Goal: Task Accomplishment & Management: Complete application form

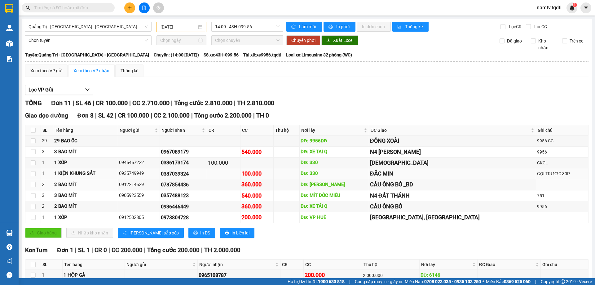
scroll to position [26, 0]
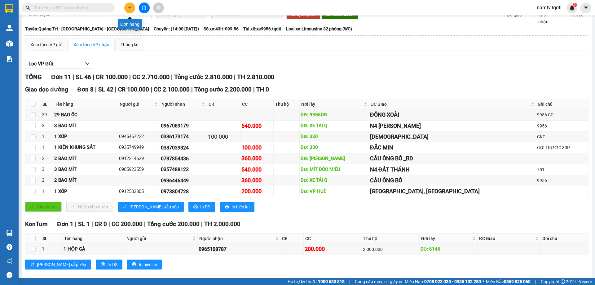
click at [128, 8] on icon "plus" at bounding box center [130, 8] width 4 height 4
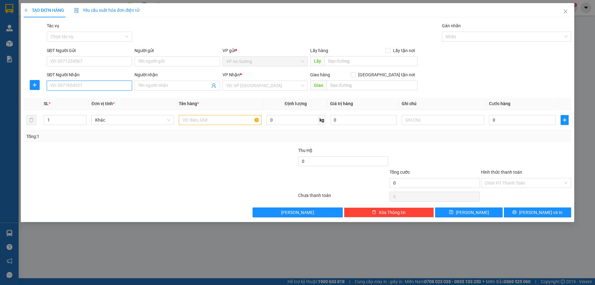
drag, startPoint x: 91, startPoint y: 88, endPoint x: 81, endPoint y: 96, distance: 13.5
click at [91, 88] on input "SĐT Người Nhận" at bounding box center [89, 86] width 85 height 10
click at [568, 12] on icon "close" at bounding box center [566, 11] width 5 height 5
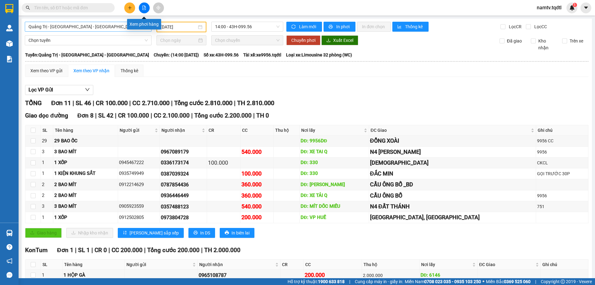
drag, startPoint x: 146, startPoint y: 7, endPoint x: 135, endPoint y: 25, distance: 21.8
click at [145, 10] on button at bounding box center [144, 7] width 11 height 11
click at [145, 7] on icon "file-add" at bounding box center [144, 8] width 4 height 4
drag, startPoint x: 115, startPoint y: 22, endPoint x: 100, endPoint y: 56, distance: 37.5
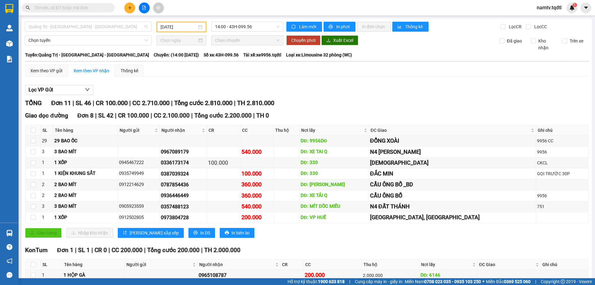
click at [115, 25] on span "Quảng Trị - [GEOGRAPHIC_DATA] - [GEOGRAPHIC_DATA]" at bounding box center [88, 26] width 119 height 9
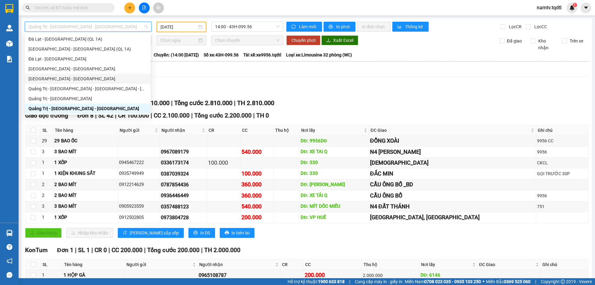
click at [44, 78] on div "[GEOGRAPHIC_DATA] - [GEOGRAPHIC_DATA]" at bounding box center [88, 78] width 118 height 7
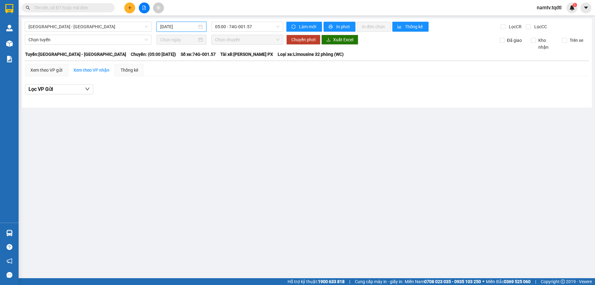
drag, startPoint x: 192, startPoint y: 26, endPoint x: 190, endPoint y: 44, distance: 17.5
click at [192, 27] on input "[DATE]" at bounding box center [178, 26] width 37 height 7
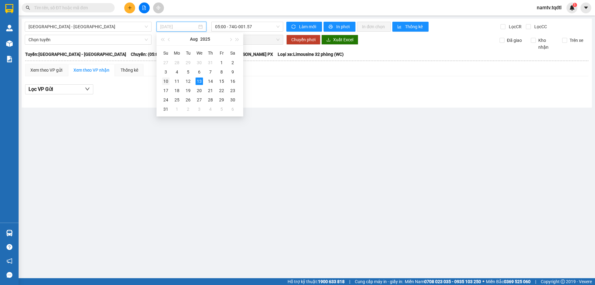
click at [167, 80] on div "10" at bounding box center [165, 81] width 7 height 7
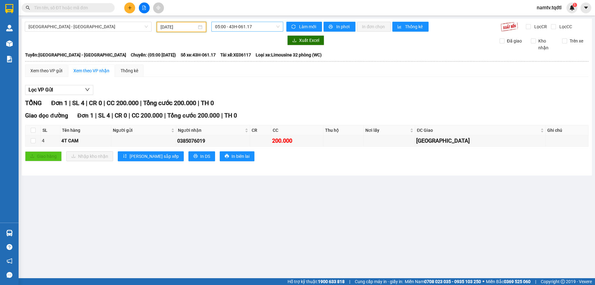
click at [259, 27] on span "05:00 - 43H-061.17" at bounding box center [247, 26] width 65 height 9
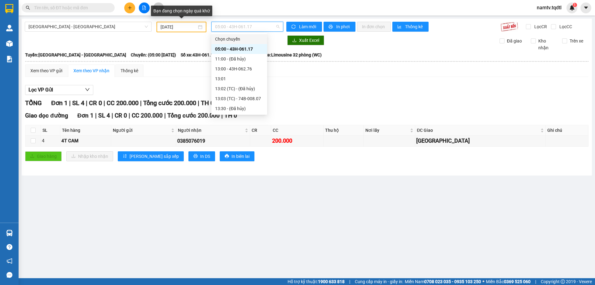
click at [189, 28] on input "[DATE]" at bounding box center [179, 27] width 36 height 7
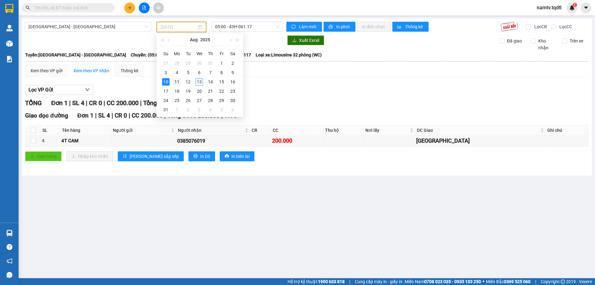
click at [180, 79] on div "11" at bounding box center [176, 81] width 7 height 7
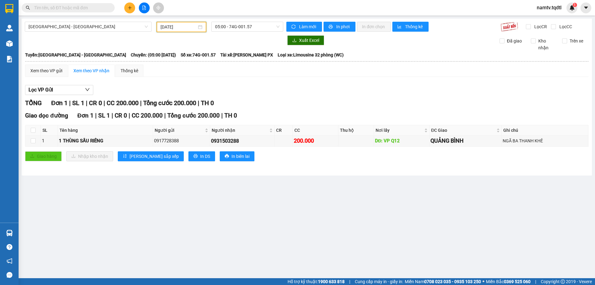
drag, startPoint x: 257, startPoint y: 28, endPoint x: 256, endPoint y: 33, distance: 5.1
click at [258, 28] on span "05:00 - 74G-001.57" at bounding box center [247, 26] width 65 height 9
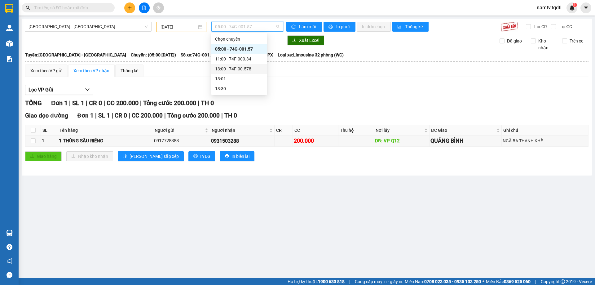
click at [235, 67] on div "13:00 - 74F-00.578" at bounding box center [239, 68] width 48 height 7
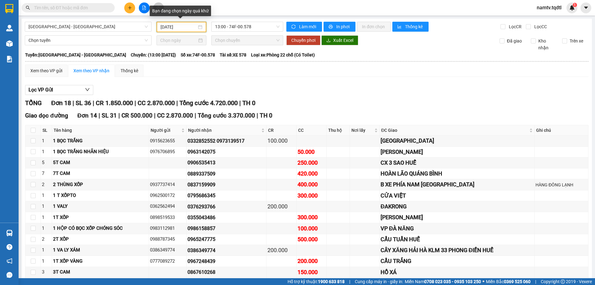
click at [187, 27] on input "[DATE]" at bounding box center [179, 27] width 36 height 7
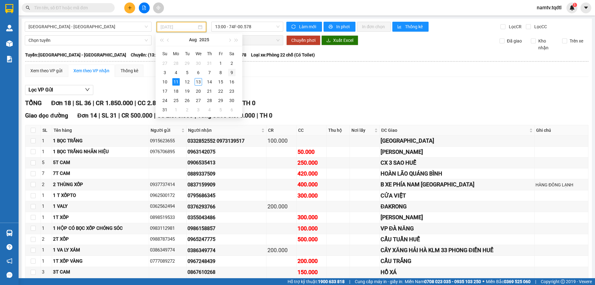
click at [232, 71] on div "9" at bounding box center [231, 72] width 7 height 7
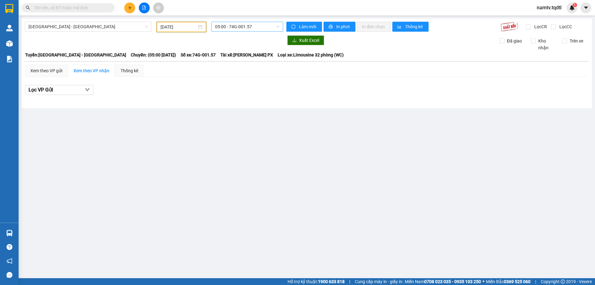
click at [262, 26] on span "05:00 - 74G-001.57" at bounding box center [247, 26] width 65 height 9
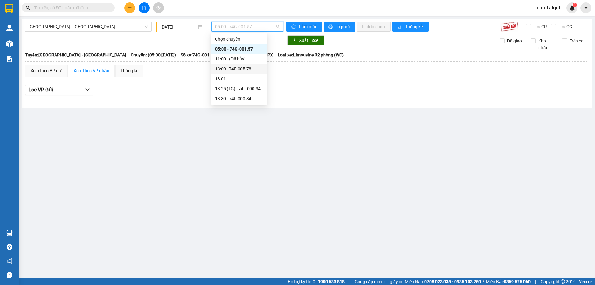
click at [244, 67] on div "13:00 - 74F-005.78" at bounding box center [239, 68] width 48 height 7
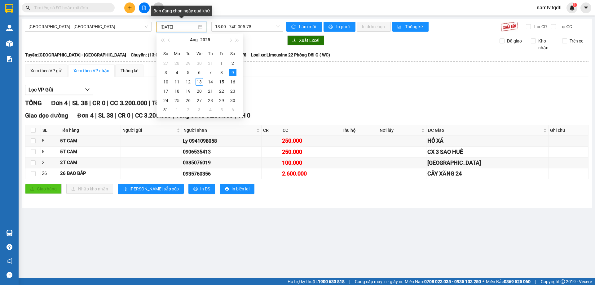
click at [190, 26] on input "[DATE]" at bounding box center [179, 27] width 36 height 7
click at [305, 99] on div "TỔNG Đơn 4 | SL 38 | CR 0 | CC 3.200.000 | Tổng cước 3.200.000 | TH 0" at bounding box center [307, 103] width 564 height 10
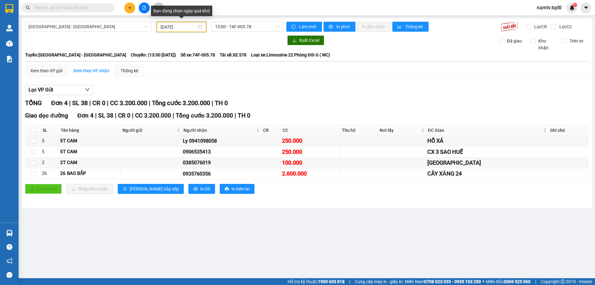
drag, startPoint x: 189, startPoint y: 28, endPoint x: 188, endPoint y: 48, distance: 20.2
click at [188, 28] on input "[DATE]" at bounding box center [179, 27] width 36 height 7
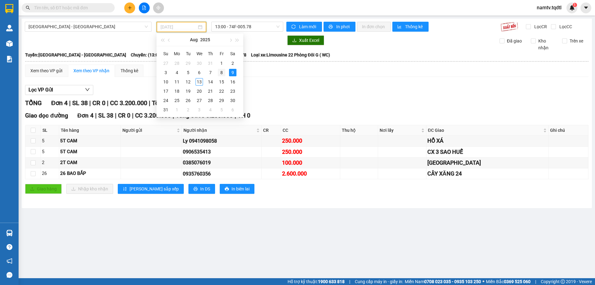
click at [222, 71] on div "8" at bounding box center [221, 72] width 7 height 7
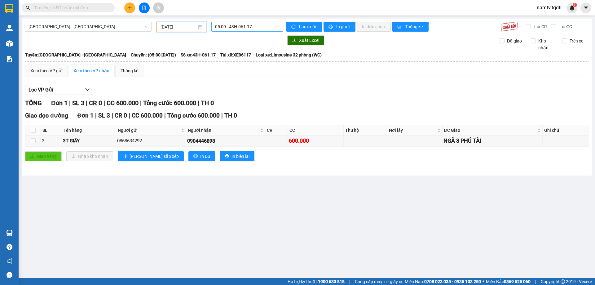
click at [255, 25] on span "05:00 - 43H-061.17" at bounding box center [247, 26] width 65 height 9
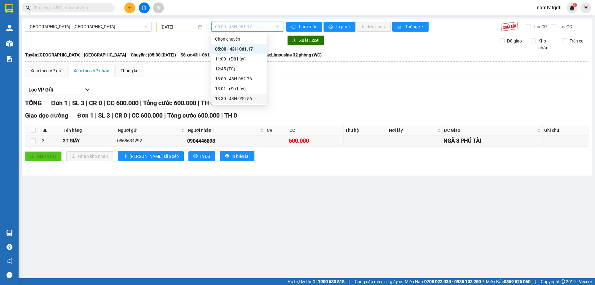
click at [237, 97] on div "13:30 - 43H-099.56" at bounding box center [239, 98] width 48 height 7
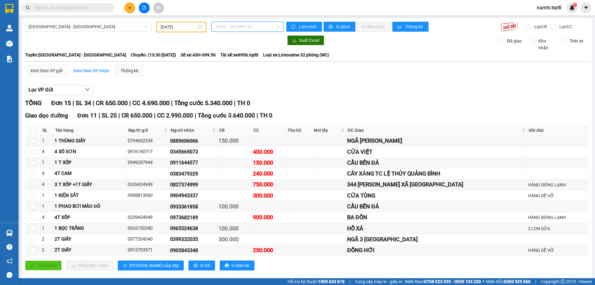
click at [264, 26] on span "13:30 - 43H-099.56" at bounding box center [247, 26] width 65 height 9
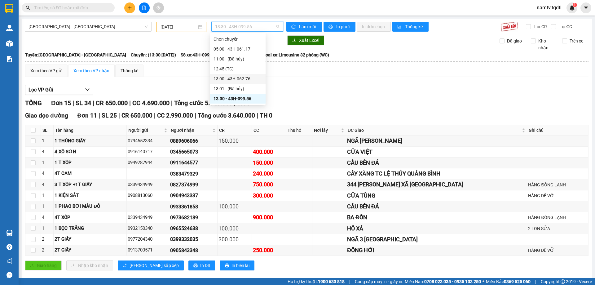
click at [238, 75] on div "13:00 - 43H-062.76" at bounding box center [238, 78] width 48 height 7
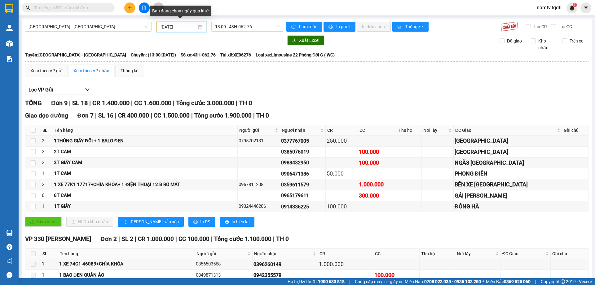
drag, startPoint x: 188, startPoint y: 26, endPoint x: 211, endPoint y: 42, distance: 27.4
click at [188, 27] on input "[DATE]" at bounding box center [179, 27] width 36 height 7
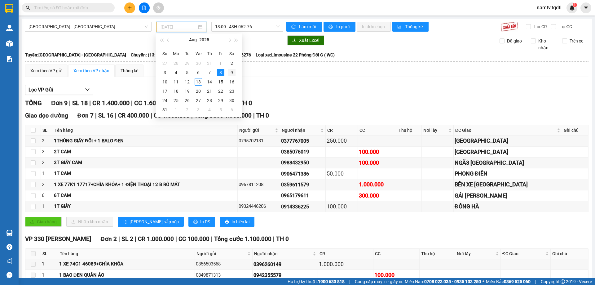
click at [233, 72] on div "9" at bounding box center [231, 72] width 7 height 7
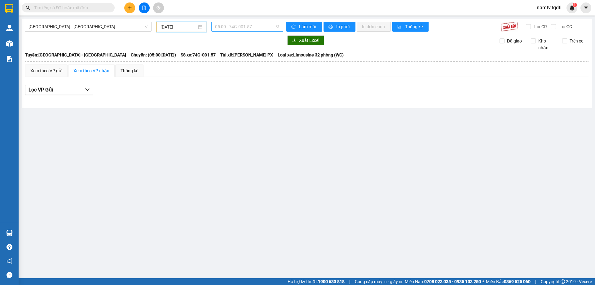
click at [264, 27] on span "05:00 - 74G-001.57" at bounding box center [247, 26] width 65 height 9
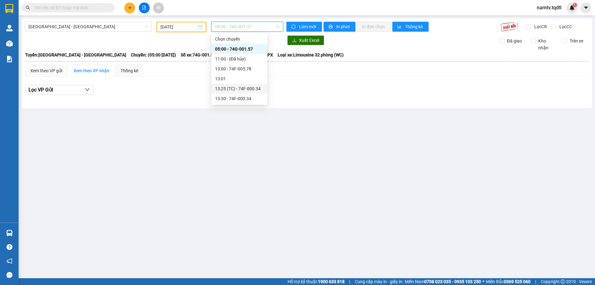
click at [247, 88] on div "13:25 (TC) - 74F-000.34" at bounding box center [239, 88] width 48 height 7
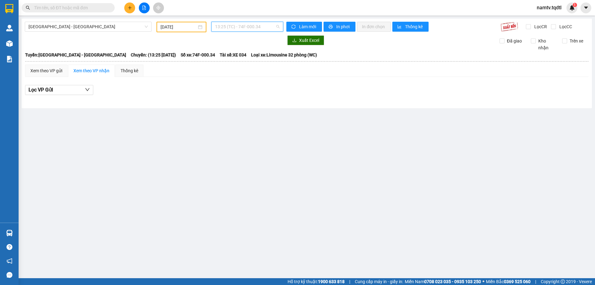
click at [267, 27] on span "13:25 (TC) - 74F-000.34" at bounding box center [247, 26] width 65 height 9
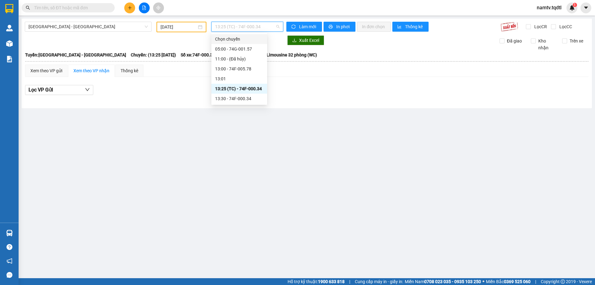
click at [253, 26] on span "13:25 (TC) - 74F-000.34" at bounding box center [247, 26] width 65 height 9
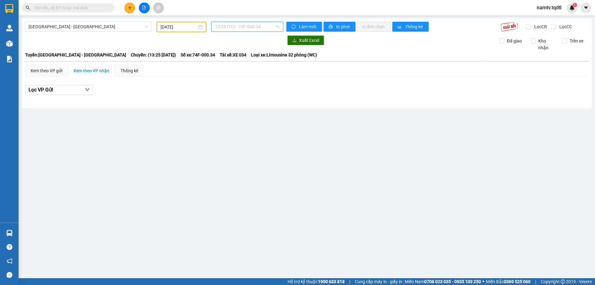
click at [261, 27] on span "13:25 (TC) - 74F-000.34" at bounding box center [247, 26] width 65 height 9
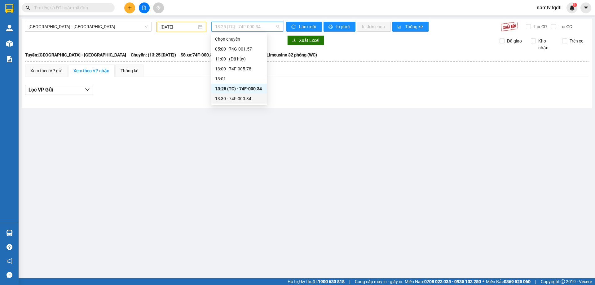
click at [234, 97] on div "13:30 - 74F-000.34" at bounding box center [239, 98] width 48 height 7
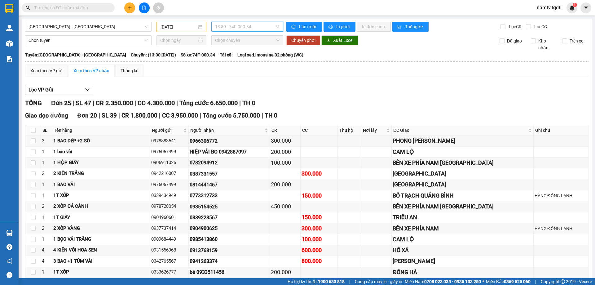
click at [266, 27] on span "13:30 - 74F-000.34" at bounding box center [247, 26] width 65 height 9
drag, startPoint x: 188, startPoint y: 28, endPoint x: 189, endPoint y: 32, distance: 4.5
click at [188, 28] on input "[DATE]" at bounding box center [179, 27] width 36 height 7
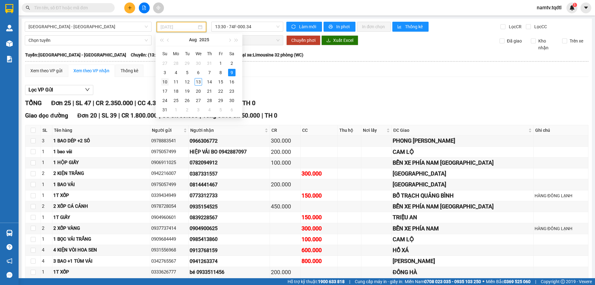
click at [166, 81] on div "10" at bounding box center [164, 81] width 7 height 7
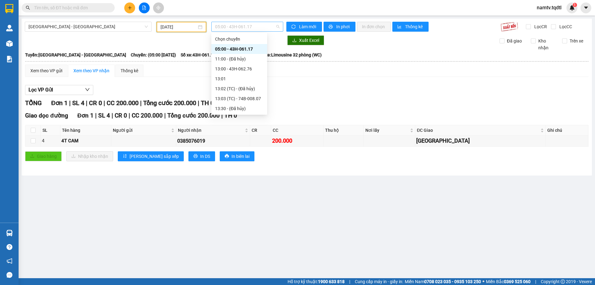
click at [256, 25] on span "05:00 - 43H-061.17" at bounding box center [247, 26] width 65 height 9
click at [242, 68] on div "13:00 - 43H-062.76" at bounding box center [239, 68] width 48 height 7
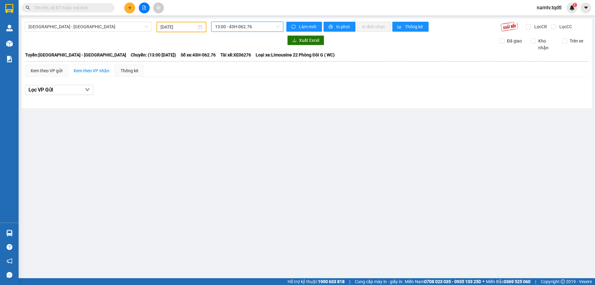
click at [259, 24] on span "13:00 - 43H-062.76" at bounding box center [247, 26] width 65 height 9
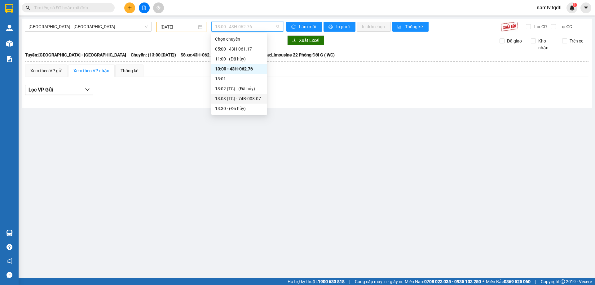
click at [241, 98] on div "13:03 (TC) - 74B-008.07" at bounding box center [239, 98] width 48 height 7
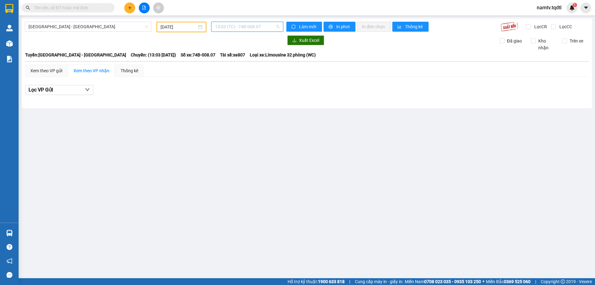
click at [266, 26] on span "13:03 (TC) - 74B-008.07" at bounding box center [247, 26] width 65 height 9
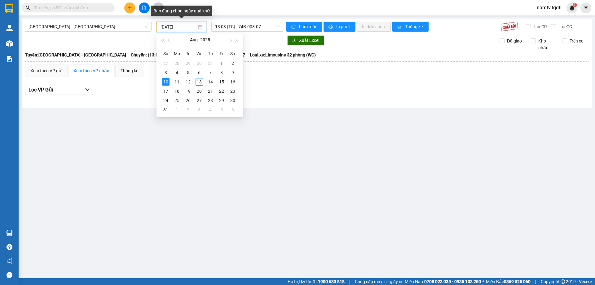
click at [194, 26] on input "[DATE]" at bounding box center [179, 27] width 36 height 7
click at [178, 82] on div "11" at bounding box center [176, 81] width 7 height 7
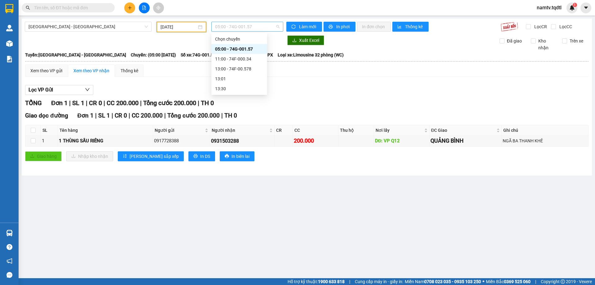
click at [269, 25] on span "05:00 - 74G-001.57" at bounding box center [247, 26] width 65 height 9
click at [236, 57] on div "11:00 - 74F-000.34" at bounding box center [239, 59] width 48 height 7
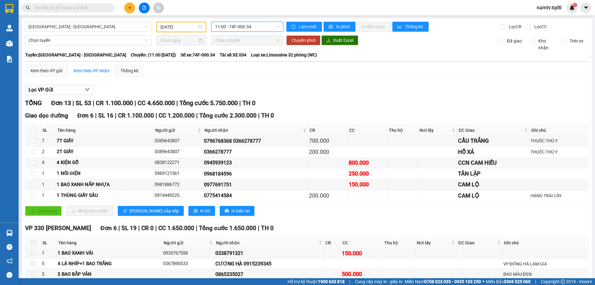
click at [265, 27] on span "11:00 - 74F-000.34" at bounding box center [247, 26] width 65 height 9
click at [240, 67] on div "13:00 - 74F-00.578" at bounding box center [238, 68] width 48 height 7
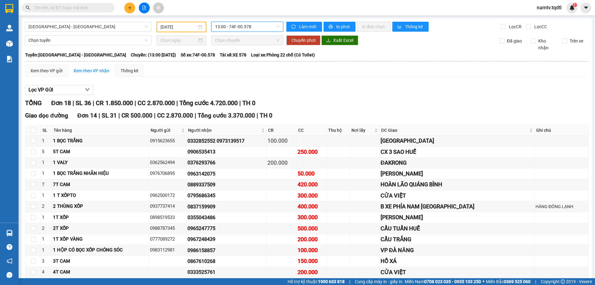
click at [258, 24] on span "13:00 - 74F-00.578" at bounding box center [247, 26] width 65 height 9
click at [185, 25] on input "[DATE]" at bounding box center [179, 27] width 36 height 7
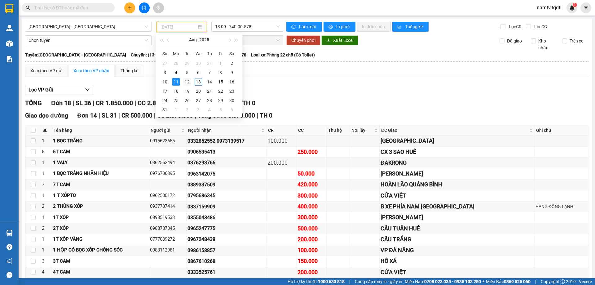
click at [186, 82] on div "12" at bounding box center [187, 81] width 7 height 7
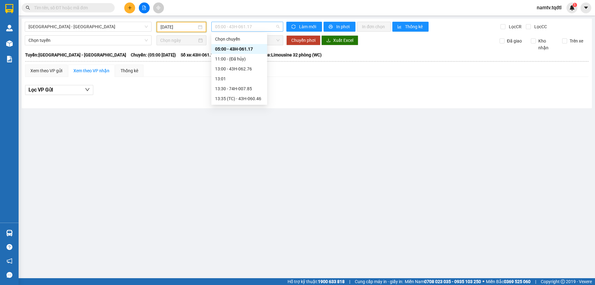
click at [258, 26] on span "05:00 - 43H-061.17" at bounding box center [247, 26] width 65 height 9
click at [240, 67] on div "13:00 - 43H-062.76" at bounding box center [239, 68] width 48 height 7
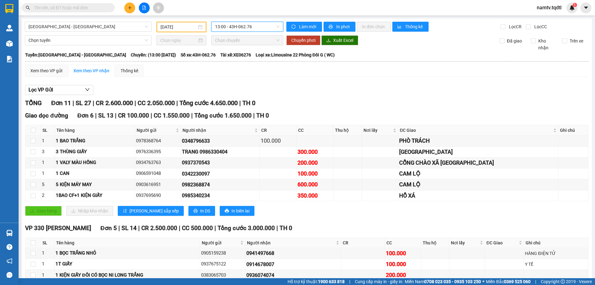
click at [257, 27] on span "13:00 - 43H-062.76" at bounding box center [247, 26] width 65 height 9
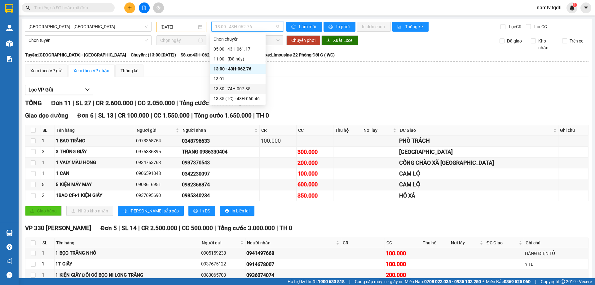
click at [232, 89] on div "13:30 - 74H-007.85" at bounding box center [238, 88] width 48 height 7
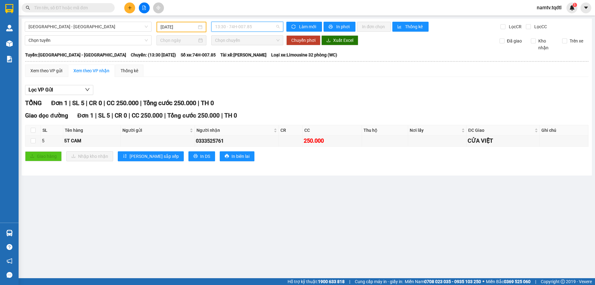
click at [264, 26] on span "13:30 - 74H-007.85" at bounding box center [247, 26] width 65 height 9
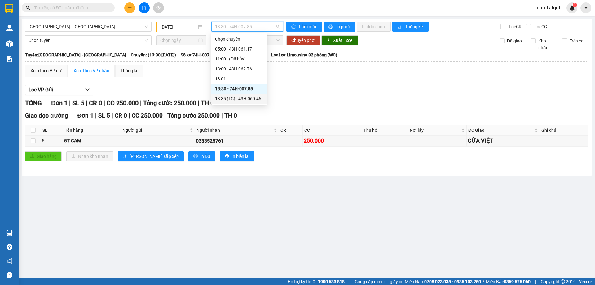
click at [241, 99] on div "13:35 (TC) - 43H-060.46" at bounding box center [239, 98] width 48 height 7
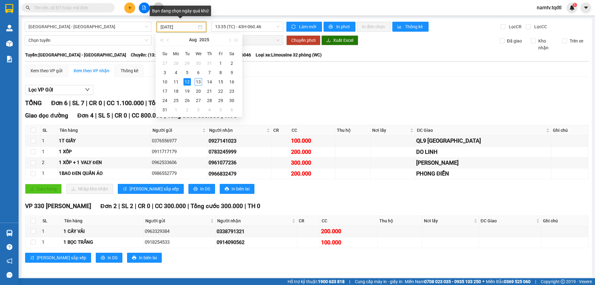
drag, startPoint x: 187, startPoint y: 26, endPoint x: 180, endPoint y: 40, distance: 15.8
click at [187, 26] on input "[DATE]" at bounding box center [179, 27] width 36 height 7
click at [221, 71] on div "8" at bounding box center [220, 72] width 7 height 7
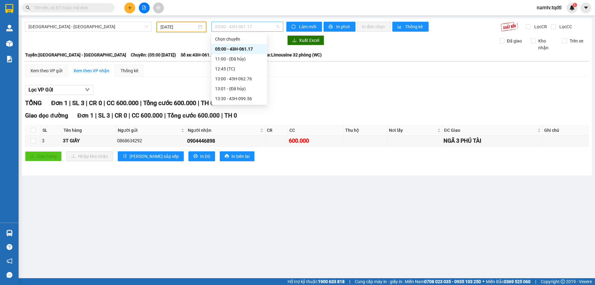
click at [264, 25] on span "05:00 - 43H-061.17" at bounding box center [247, 26] width 65 height 9
click at [234, 97] on div "13:30 - 43H-099.56" at bounding box center [239, 98] width 48 height 7
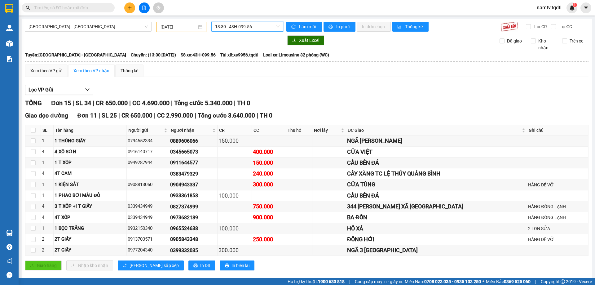
click at [256, 26] on span "13:30 - 43H-099.56" at bounding box center [247, 26] width 65 height 9
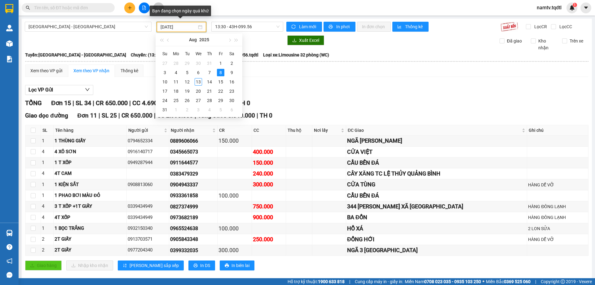
click at [187, 27] on input "[DATE]" at bounding box center [179, 27] width 36 height 7
click at [210, 71] on div "7" at bounding box center [209, 72] width 7 height 7
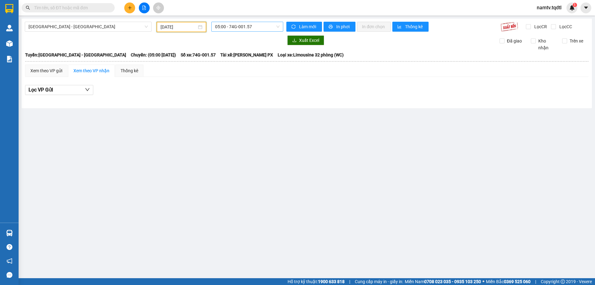
click at [262, 28] on span "05:00 - 74G-001.57" at bounding box center [247, 26] width 65 height 9
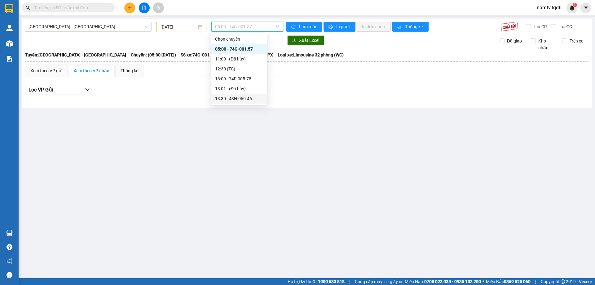
click at [236, 98] on div "13:30 - 43H-060.46" at bounding box center [239, 98] width 48 height 7
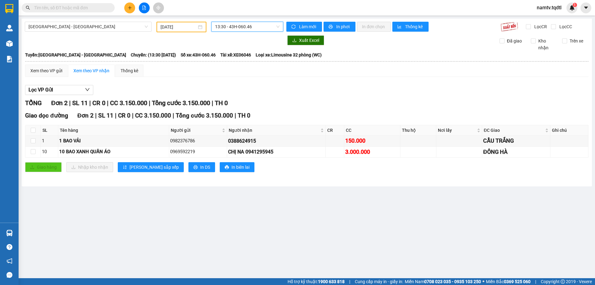
click at [261, 27] on span "13:30 - 43H-060.46" at bounding box center [247, 26] width 65 height 9
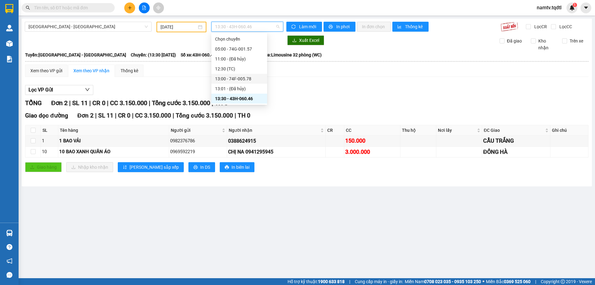
click at [246, 78] on div "13:00 - 74F-005.78" at bounding box center [239, 78] width 48 height 7
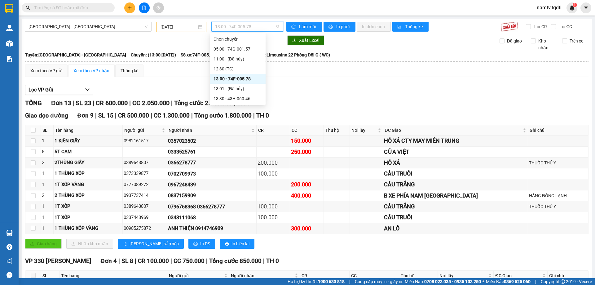
click at [264, 23] on span "13:00 - 74F-005.78" at bounding box center [247, 26] width 65 height 9
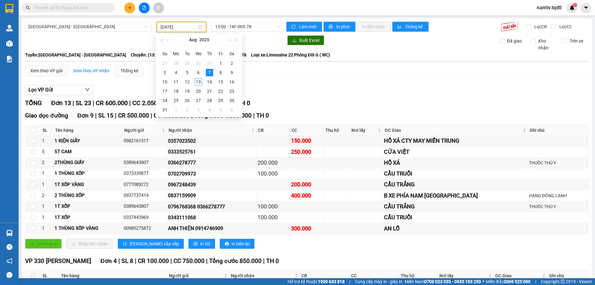
click at [189, 26] on input "[DATE]" at bounding box center [179, 27] width 36 height 7
click at [198, 70] on div "6" at bounding box center [198, 72] width 7 height 7
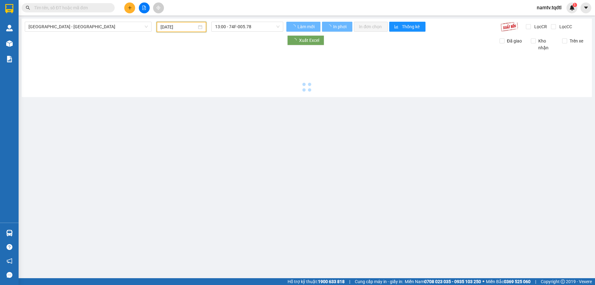
type input "[DATE]"
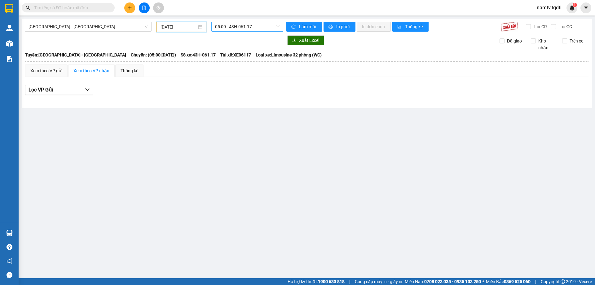
click at [261, 26] on span "05:00 - 43H-061.17" at bounding box center [247, 26] width 65 height 9
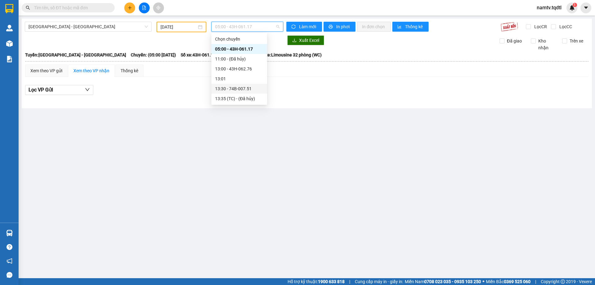
click at [243, 87] on div "13:30 - 74B-007.51" at bounding box center [239, 88] width 48 height 7
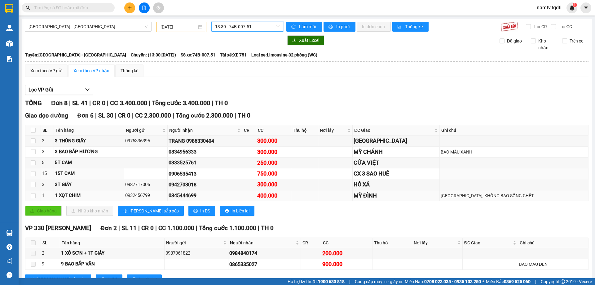
scroll to position [24, 0]
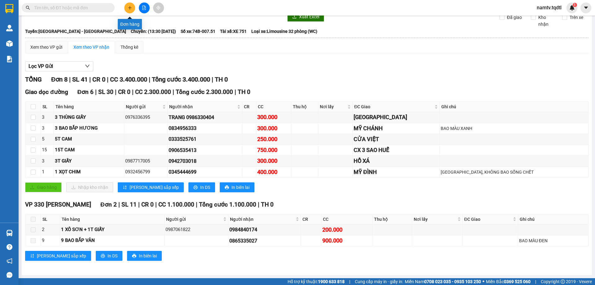
click at [130, 6] on icon "plus" at bounding box center [130, 8] width 4 height 4
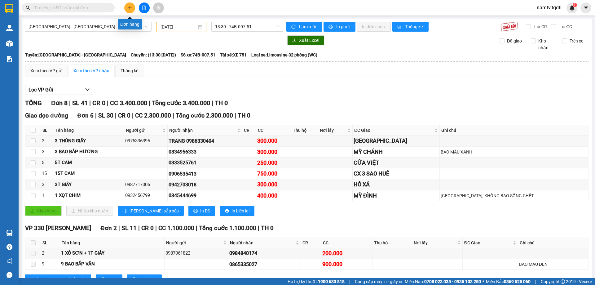
click at [127, 7] on button at bounding box center [129, 7] width 11 height 11
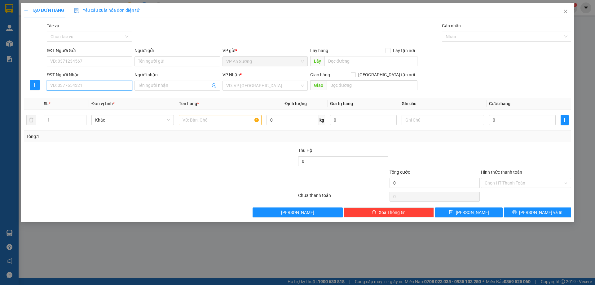
click at [84, 87] on input "SĐT Người Nhận" at bounding box center [89, 86] width 85 height 10
type input "0365336027"
click at [60, 97] on div "0365336027" at bounding box center [90, 98] width 78 height 7
type input "500.000"
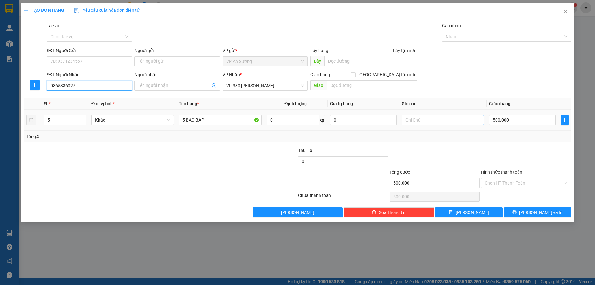
type input "0365336027"
click at [419, 123] on input "text" at bounding box center [443, 120] width 82 height 10
type input "KÝ HIỆU V"
drag, startPoint x: 539, startPoint y: 213, endPoint x: 535, endPoint y: 212, distance: 3.7
click at [539, 212] on span "[PERSON_NAME] và In" at bounding box center [540, 212] width 43 height 7
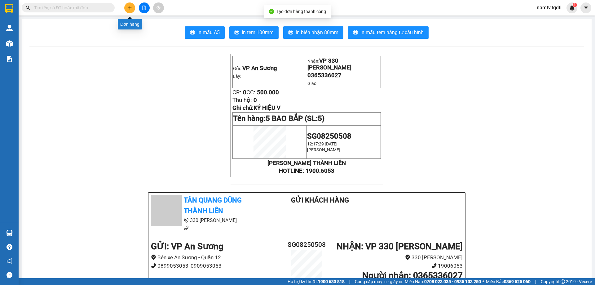
click at [131, 8] on icon "plus" at bounding box center [130, 8] width 4 height 4
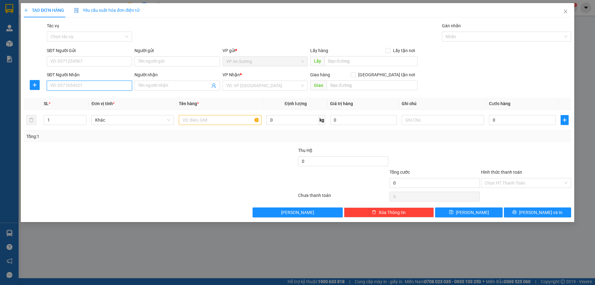
click at [96, 87] on input "SĐT Người Nhận" at bounding box center [89, 86] width 85 height 10
click at [59, 98] on div "0834956333" at bounding box center [90, 98] width 78 height 7
type input "0834956333"
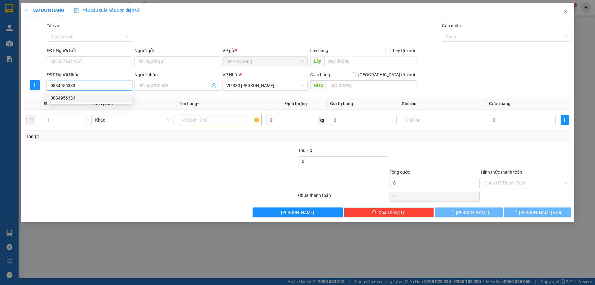
type input "500.000"
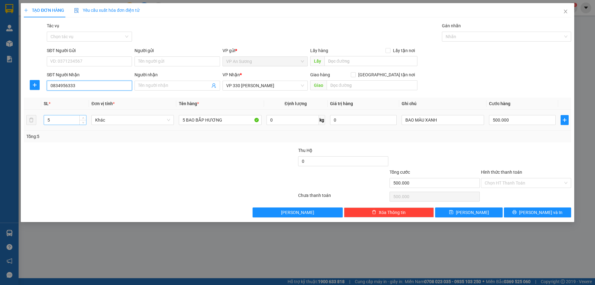
type input "0834956333"
click at [55, 121] on input "5" at bounding box center [65, 119] width 42 height 9
type input "10"
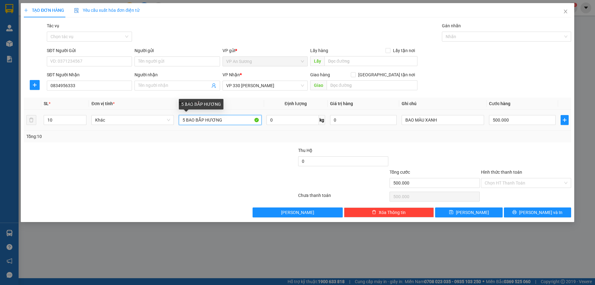
click at [185, 119] on input "5 BAO BẮP HƯƠNG" at bounding box center [220, 120] width 82 height 10
type input "10 BAO BẮP HƯƠNG"
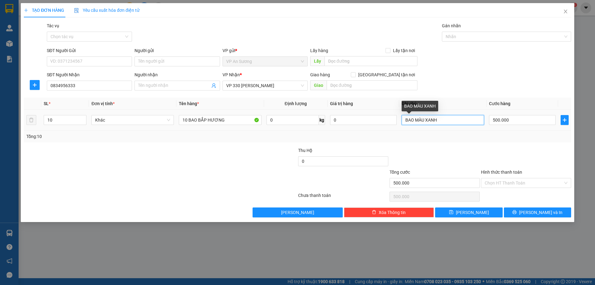
drag, startPoint x: 441, startPoint y: 119, endPoint x: 437, endPoint y: 122, distance: 4.9
click at [439, 121] on input "BAO MÀU XANH" at bounding box center [443, 120] width 82 height 10
type input "B"
type input "KÝ HIỆU H"
click at [511, 119] on input "500.000" at bounding box center [522, 120] width 67 height 10
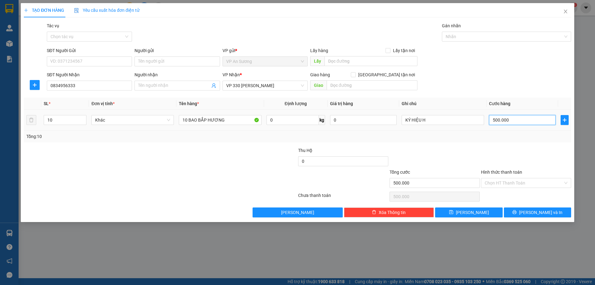
type input "0"
type input "1"
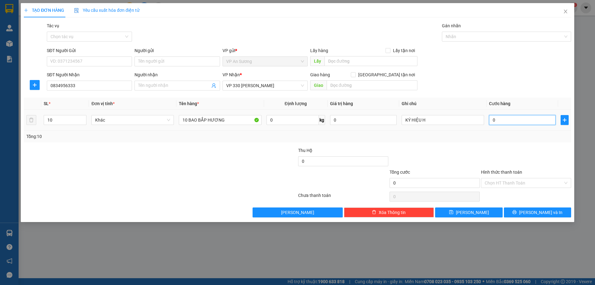
type input "01"
type input "10"
type input "010"
type input "100"
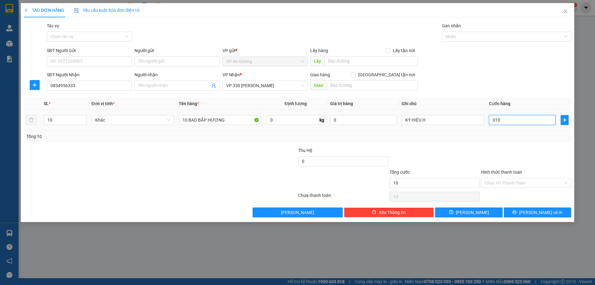
type input "100"
type input "0.100"
type input "1.000"
type input "01.000"
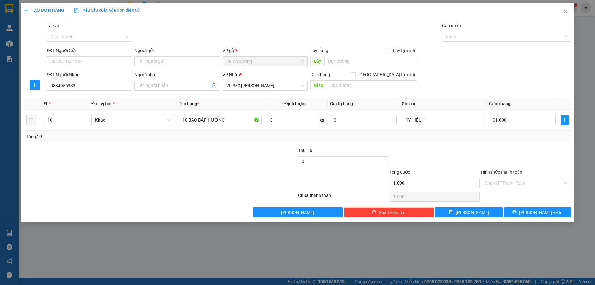
type input "1.000.000"
click at [489, 139] on div "Tổng: 10" at bounding box center [297, 136] width 543 height 7
drag, startPoint x: 531, startPoint y: 210, endPoint x: 528, endPoint y: 207, distance: 4.8
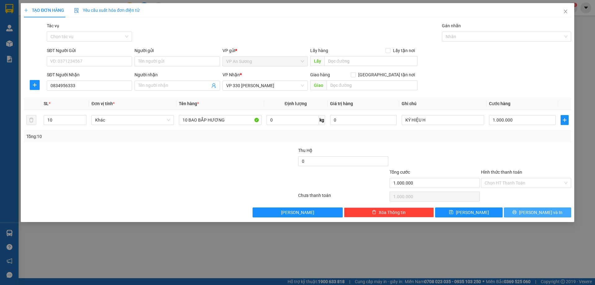
click at [529, 208] on button "[PERSON_NAME] và In" at bounding box center [537, 212] width 67 height 10
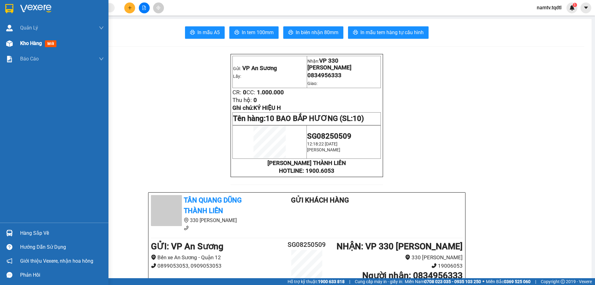
click at [25, 41] on span "Kho hàng" at bounding box center [31, 43] width 22 height 6
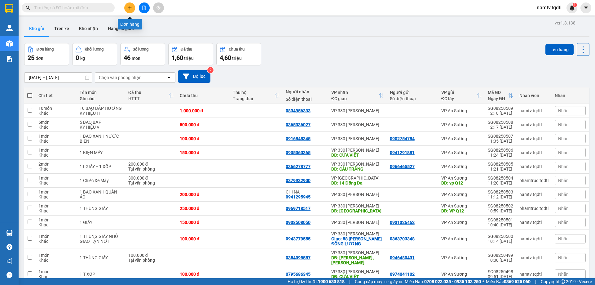
click at [130, 7] on icon "plus" at bounding box center [130, 8] width 4 height 4
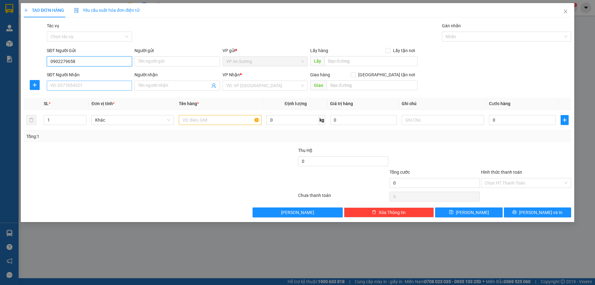
type input "0902279658"
click at [81, 87] on input "SĐT Người Nhận" at bounding box center [89, 86] width 85 height 10
type input "0912581577"
drag, startPoint x: 265, startPoint y: 86, endPoint x: 268, endPoint y: 85, distance: 3.8
click at [268, 84] on input "search" at bounding box center [263, 85] width 74 height 9
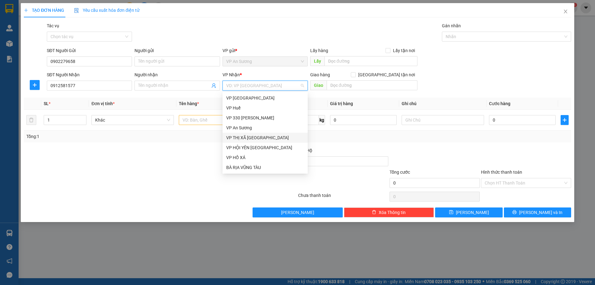
scroll to position [31, 0]
click at [248, 155] on div "VP [GEOGRAPHIC_DATA]" at bounding box center [265, 156] width 78 height 7
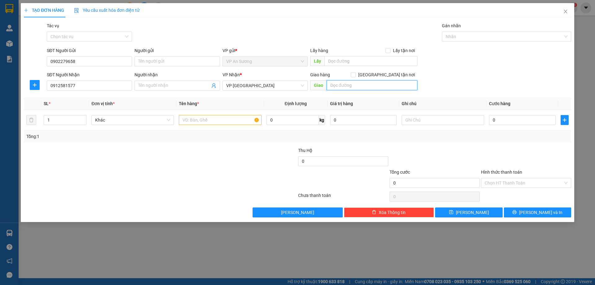
click at [338, 84] on input "text" at bounding box center [372, 85] width 91 height 10
type input "D"
type input "ĐỒNG HỚI"
drag, startPoint x: 192, startPoint y: 118, endPoint x: 197, endPoint y: 118, distance: 4.7
click at [193, 118] on input "text" at bounding box center [220, 120] width 82 height 10
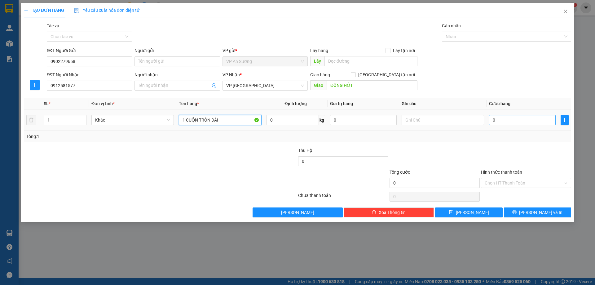
type input "1 CUỘN TRÒN DÀI"
click at [505, 123] on input "0" at bounding box center [522, 120] width 67 height 10
type input "02"
type input "2"
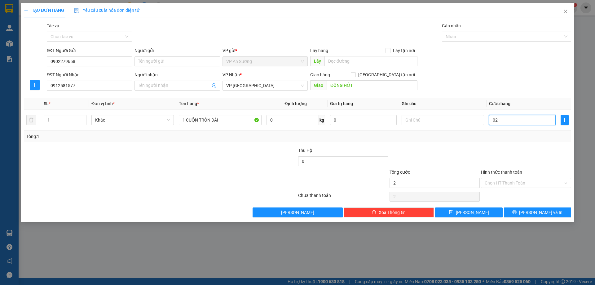
type input "020"
type input "20"
type input "0.200"
type input "200"
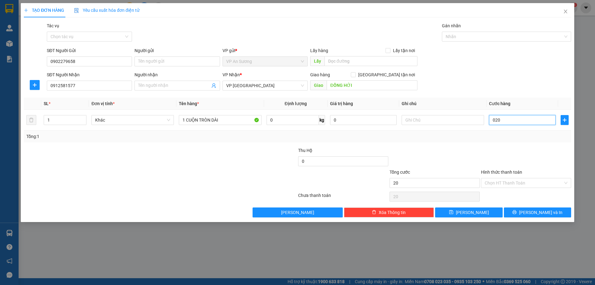
type input "200"
type input "200.000"
drag, startPoint x: 471, startPoint y: 147, endPoint x: 425, endPoint y: 157, distance: 47.3
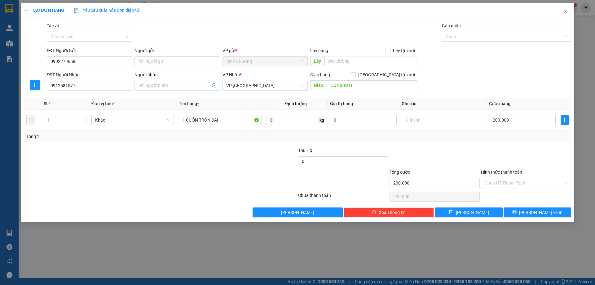
click at [472, 147] on div at bounding box center [434, 158] width 91 height 22
click at [536, 213] on span "[PERSON_NAME] và In" at bounding box center [540, 212] width 43 height 7
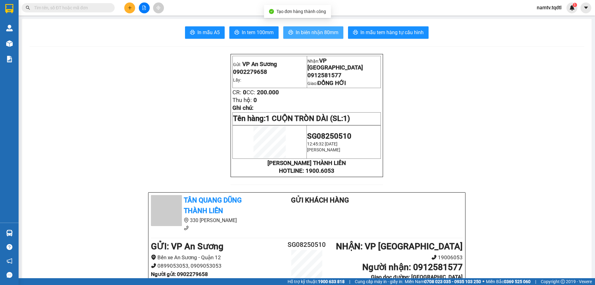
drag, startPoint x: 316, startPoint y: 32, endPoint x: 332, endPoint y: 41, distance: 18.9
click at [317, 32] on span "In biên nhận 80mm" at bounding box center [317, 33] width 43 height 8
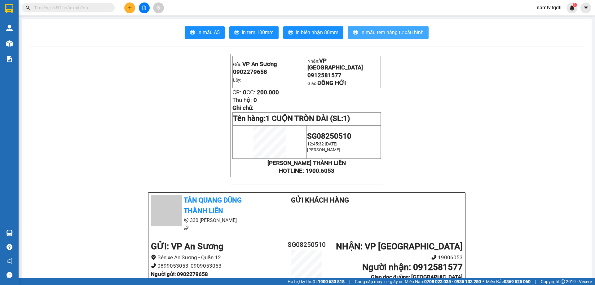
drag, startPoint x: 394, startPoint y: 33, endPoint x: 427, endPoint y: 38, distance: 32.7
click at [395, 32] on span "In mẫu tem hàng tự cấu hình" at bounding box center [392, 33] width 63 height 8
